Goal: Use online tool/utility: Use online tool/utility

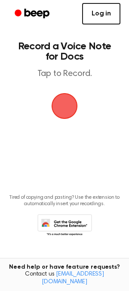
click at [100, 22] on link "Log in" at bounding box center [101, 13] width 38 height 21
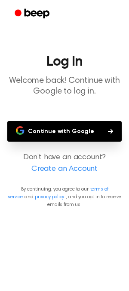
click at [34, 129] on button "Continue with Google" at bounding box center [64, 131] width 114 height 21
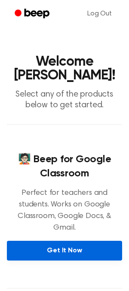
click at [37, 241] on link "Get It Now" at bounding box center [64, 251] width 115 height 20
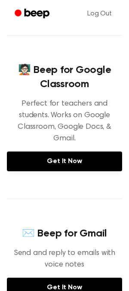
scroll to position [98, 0]
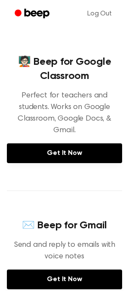
click at [62, 152] on div "🧑🏻‍🏫 Beep for Google Classroom Perfect for teachers and students. Works on Goog…" at bounding box center [64, 109] width 115 height 164
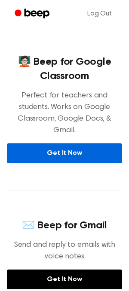
click at [62, 144] on link "Get It Now" at bounding box center [64, 154] width 115 height 20
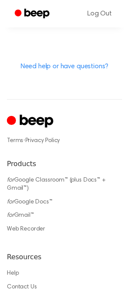
scroll to position [508, 0]
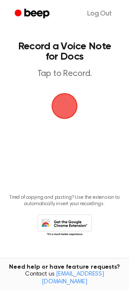
click at [62, 106] on span "button" at bounding box center [64, 106] width 24 height 24
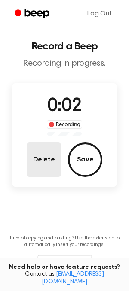
click at [51, 165] on button "Delete" at bounding box center [44, 160] width 34 height 34
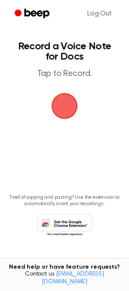
click at [65, 111] on span "button" at bounding box center [64, 106] width 24 height 24
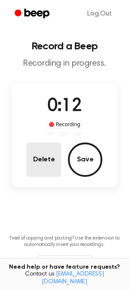
click at [35, 158] on button "Delete" at bounding box center [44, 160] width 34 height 34
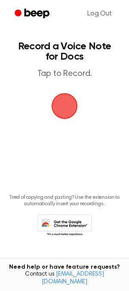
click at [65, 107] on span "button" at bounding box center [65, 106] width 26 height 26
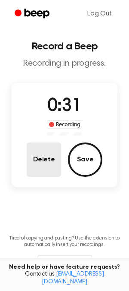
click at [56, 177] on button "Delete" at bounding box center [44, 160] width 34 height 34
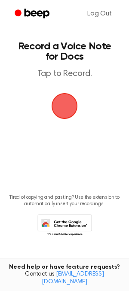
click at [71, 108] on span "button" at bounding box center [64, 106] width 29 height 29
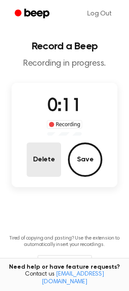
click at [55, 174] on button "Delete" at bounding box center [44, 160] width 34 height 34
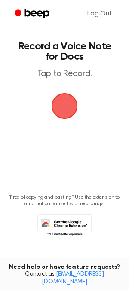
click at [70, 113] on span "button" at bounding box center [64, 106] width 24 height 24
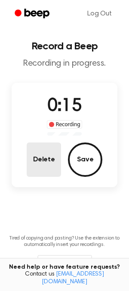
click at [27, 150] on button "Delete" at bounding box center [44, 160] width 34 height 34
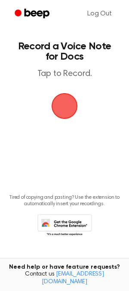
click at [64, 101] on span "button" at bounding box center [64, 106] width 36 height 36
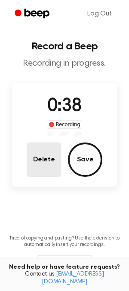
click at [46, 156] on button "Delete" at bounding box center [44, 160] width 34 height 34
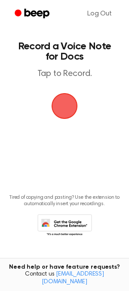
click at [58, 106] on span "button" at bounding box center [65, 106] width 26 height 26
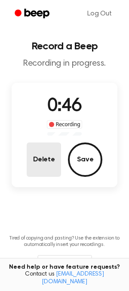
click at [58, 162] on button "Delete" at bounding box center [44, 160] width 34 height 34
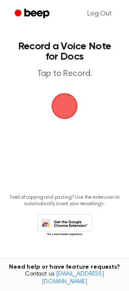
click at [68, 102] on span "button" at bounding box center [64, 106] width 24 height 24
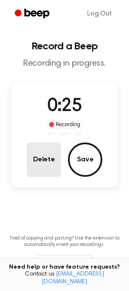
click at [34, 160] on button "Delete" at bounding box center [44, 160] width 34 height 34
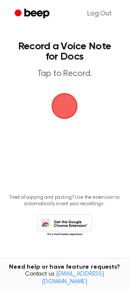
click at [57, 101] on span "button" at bounding box center [65, 106] width 26 height 26
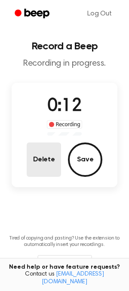
click at [41, 147] on button "Delete" at bounding box center [44, 160] width 34 height 34
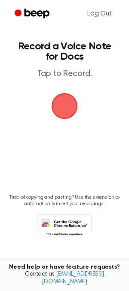
click at [66, 105] on span "button" at bounding box center [65, 106] width 26 height 26
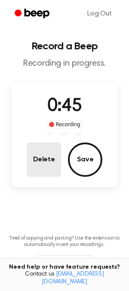
click at [41, 158] on button "Delete" at bounding box center [44, 160] width 34 height 34
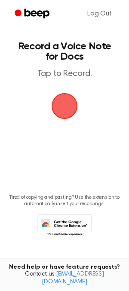
click at [61, 95] on span "button" at bounding box center [64, 106] width 24 height 24
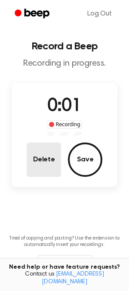
click at [57, 155] on button "Delete" at bounding box center [44, 160] width 34 height 34
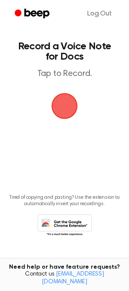
click at [64, 116] on span "button" at bounding box center [64, 106] width 29 height 29
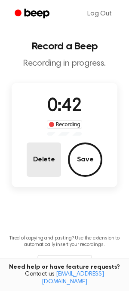
click at [31, 168] on button "Delete" at bounding box center [44, 160] width 34 height 34
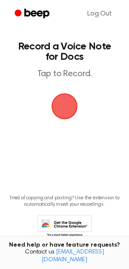
click at [69, 103] on span "button" at bounding box center [65, 106] width 26 height 26
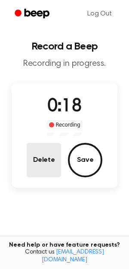
click at [49, 151] on button "Delete" at bounding box center [44, 160] width 34 height 34
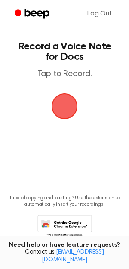
click at [64, 120] on span "button" at bounding box center [65, 106] width 28 height 28
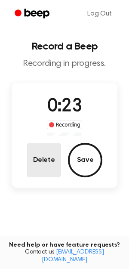
click at [46, 152] on button "Delete" at bounding box center [44, 160] width 34 height 34
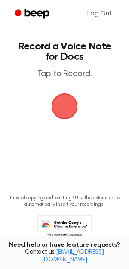
click at [67, 110] on span "button" at bounding box center [64, 106] width 37 height 37
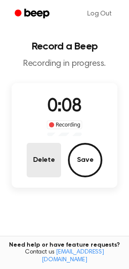
click at [41, 153] on button "Delete" at bounding box center [44, 160] width 34 height 34
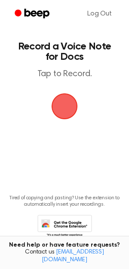
click at [59, 114] on span "button" at bounding box center [65, 106] width 26 height 26
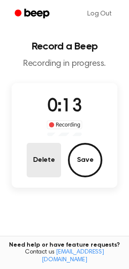
click at [57, 153] on button "Delete" at bounding box center [44, 160] width 34 height 34
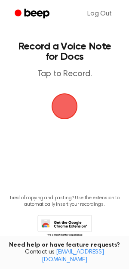
click at [66, 108] on span "button" at bounding box center [65, 106] width 26 height 26
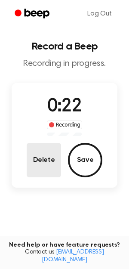
click at [50, 144] on button "Delete" at bounding box center [44, 160] width 34 height 34
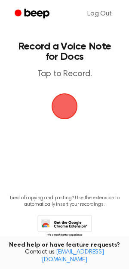
click at [75, 110] on span "button" at bounding box center [65, 106] width 26 height 26
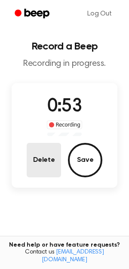
click at [49, 149] on button "Delete" at bounding box center [44, 160] width 34 height 34
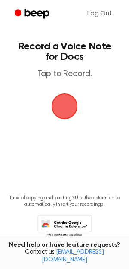
click at [68, 111] on span "button" at bounding box center [64, 106] width 24 height 24
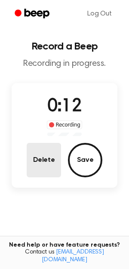
click at [29, 163] on button "Delete" at bounding box center [44, 160] width 34 height 34
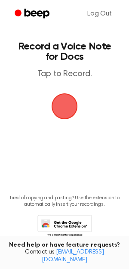
click at [68, 117] on span "button" at bounding box center [64, 106] width 24 height 24
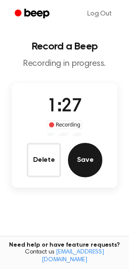
click at [77, 149] on button "Save" at bounding box center [85, 160] width 34 height 34
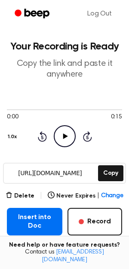
click at [62, 137] on icon "Play Audio" at bounding box center [65, 136] width 22 height 22
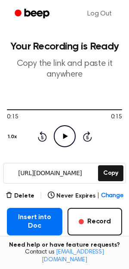
click at [66, 140] on icon "Play Audio" at bounding box center [65, 136] width 22 height 22
click at [89, 140] on icon at bounding box center [87, 136] width 9 height 10
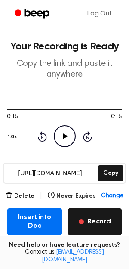
click at [90, 218] on button "Record" at bounding box center [94, 222] width 55 height 28
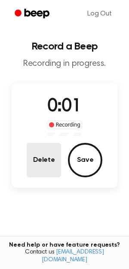
click at [58, 164] on button "Delete" at bounding box center [44, 160] width 34 height 34
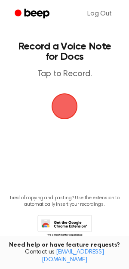
click at [56, 110] on span "button" at bounding box center [65, 106] width 28 height 28
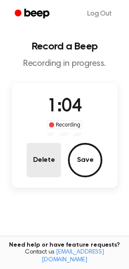
click at [36, 146] on button "Delete" at bounding box center [44, 160] width 34 height 34
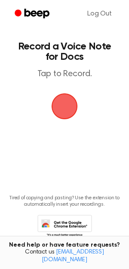
click at [64, 116] on span "button" at bounding box center [64, 106] width 39 height 39
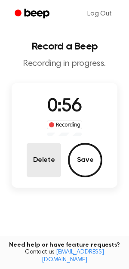
click at [49, 144] on button "Delete" at bounding box center [44, 160] width 34 height 34
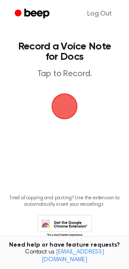
click at [68, 112] on span "button" at bounding box center [64, 106] width 24 height 24
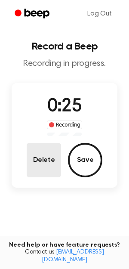
click at [43, 149] on button "Delete" at bounding box center [44, 160] width 34 height 34
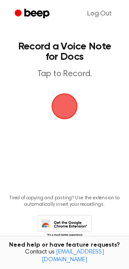
click at [67, 112] on span "button" at bounding box center [65, 106] width 26 height 26
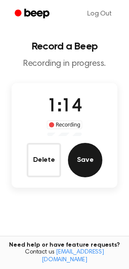
click at [82, 146] on button "Save" at bounding box center [85, 160] width 34 height 34
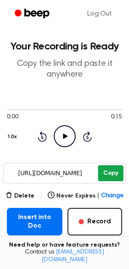
click at [103, 174] on button "Copy" at bounding box center [110, 173] width 25 height 16
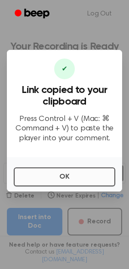
click at [70, 182] on button "OK" at bounding box center [64, 176] width 101 height 19
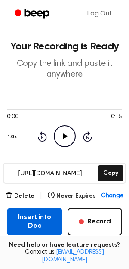
click at [44, 217] on button "Insert into Doc" at bounding box center [34, 222] width 55 height 28
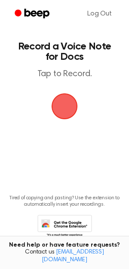
click at [72, 107] on span "button" at bounding box center [65, 106] width 26 height 26
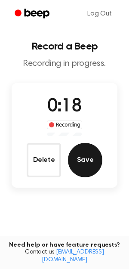
click at [95, 154] on button "Save" at bounding box center [85, 160] width 34 height 34
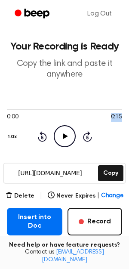
drag, startPoint x: 102, startPoint y: 116, endPoint x: 123, endPoint y: 117, distance: 21.1
click at [123, 117] on main "Your Recording is Ready Copy the link and paste it anywhere 0:00 0:15 Your brow…" at bounding box center [64, 175] width 129 height 351
click at [68, 150] on div "0:00 0:15 Your browser does not support the [object Object] element. 1.0x Rewin…" at bounding box center [64, 126] width 115 height 65
click at [68, 146] on circle at bounding box center [64, 136] width 21 height 21
